Goal: Register for event/course

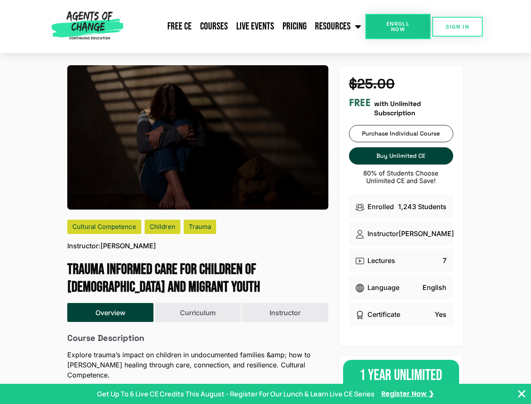
click at [265, 202] on img at bounding box center [197, 137] width 261 height 144
click at [398, 26] on span "Enroll Now" at bounding box center [398, 26] width 38 height 11
click at [457, 26] on span "SIGN IN" at bounding box center [458, 26] width 24 height 5
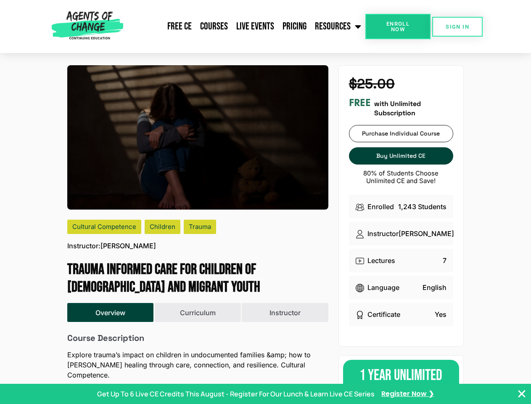
click at [111, 312] on button "Overview" at bounding box center [110, 312] width 86 height 19
click at [198, 312] on button "Curriculum" at bounding box center [198, 312] width 86 height 19
click at [285, 312] on button "Instructor" at bounding box center [285, 312] width 86 height 19
click at [265, 394] on p "Get Up To 6 Live CE Credits This August - Register For Our Lunch & Learn Live C…" at bounding box center [236, 394] width 278 height 10
click at [522, 394] on icon "Close Banner" at bounding box center [522, 394] width 10 height 10
